Goal: Find specific page/section: Find specific page/section

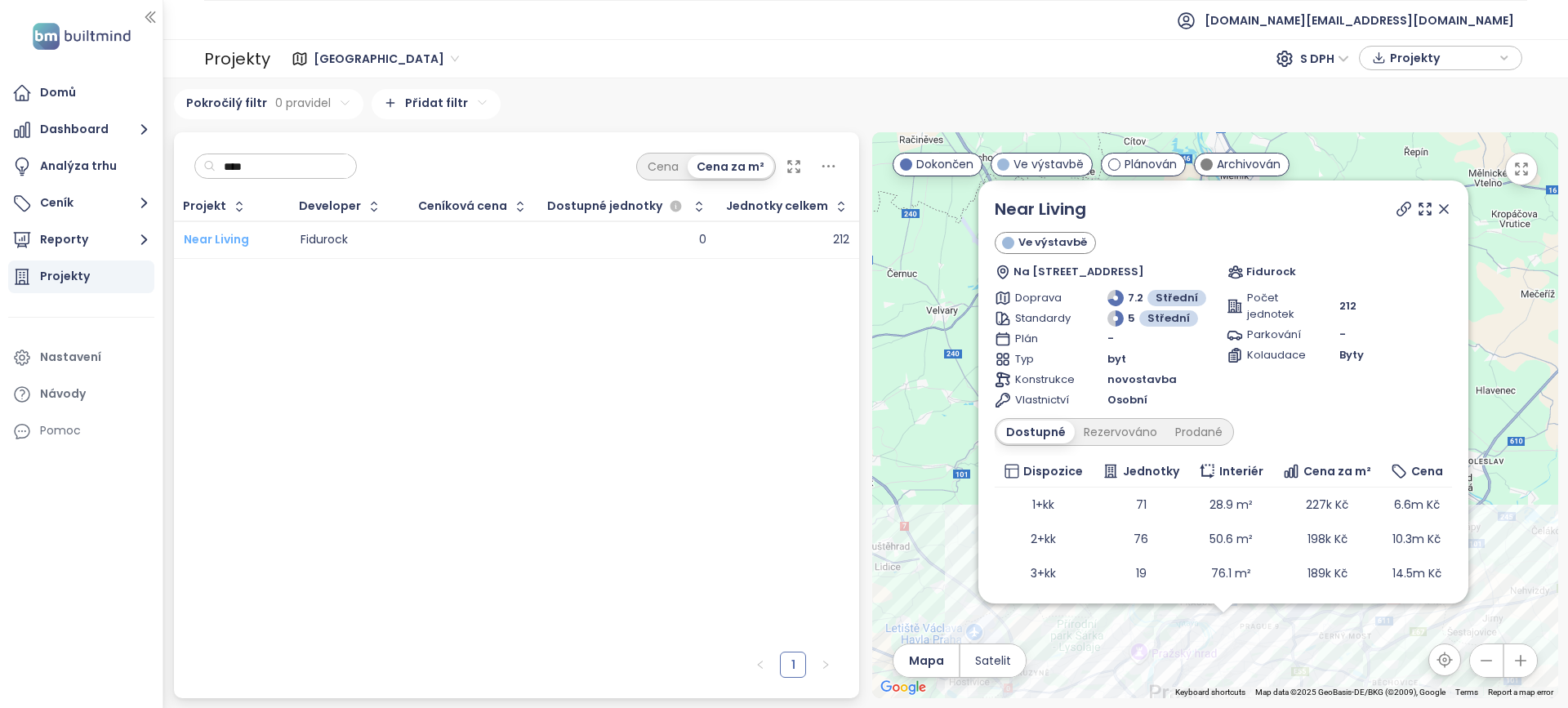
click at [212, 241] on span "Near Living" at bounding box center [216, 240] width 65 height 17
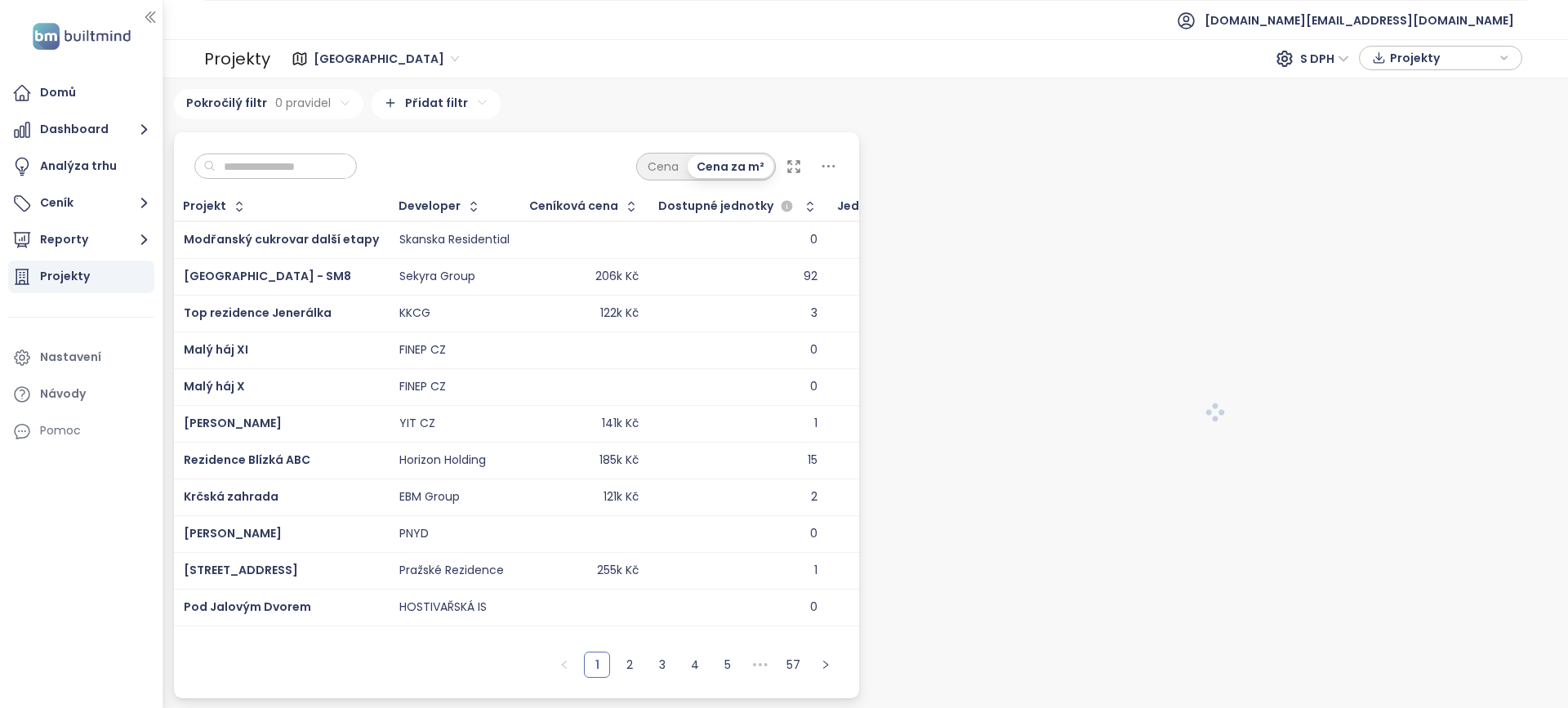
click at [250, 155] on input "text" at bounding box center [282, 167] width 132 height 24
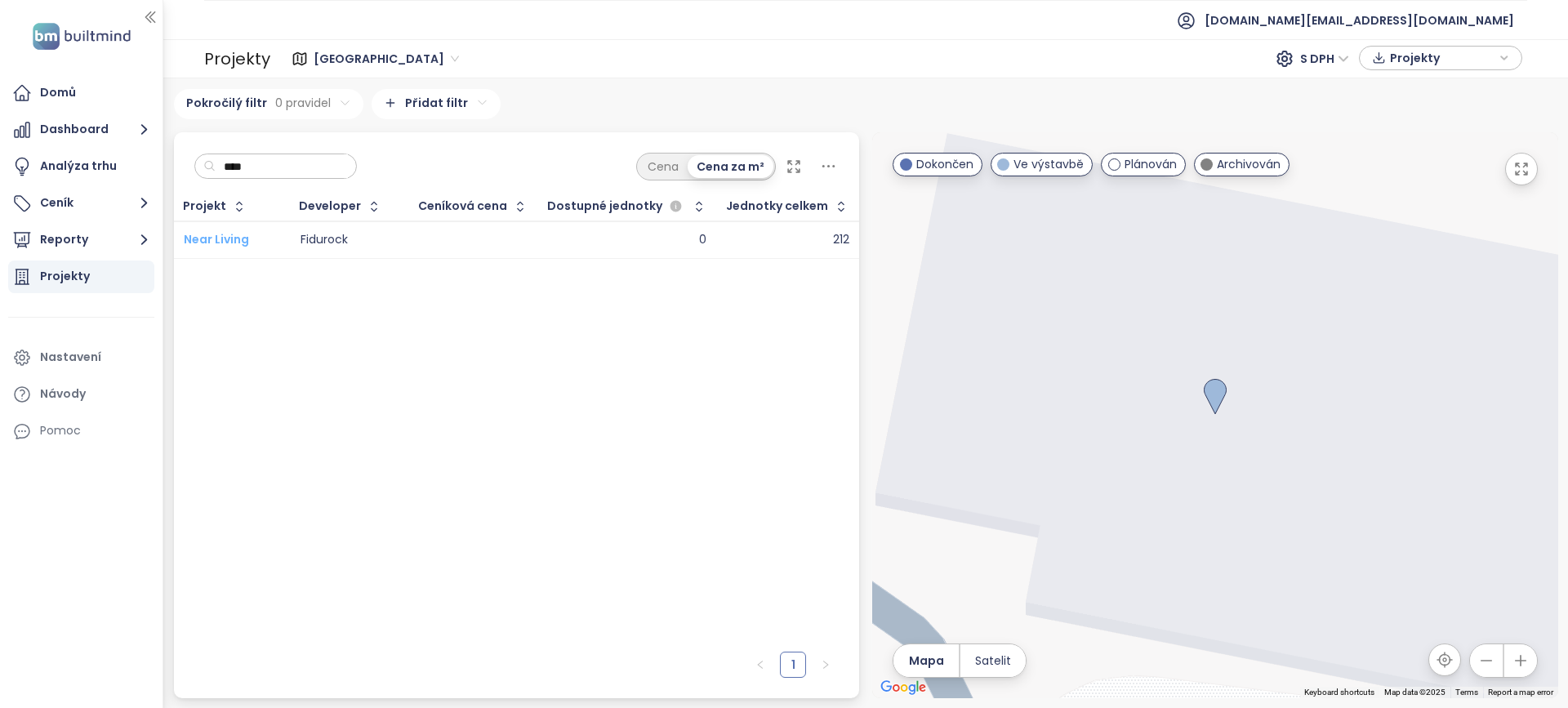
type input "****"
click at [219, 240] on span "Near Living" at bounding box center [216, 240] width 65 height 17
